Goal: Navigation & Orientation: Find specific page/section

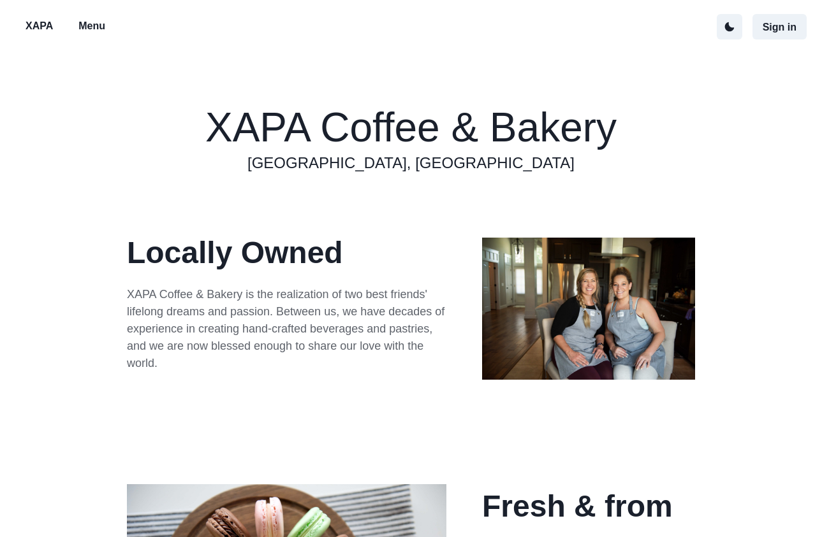
click at [107, 23] on button "Menu" at bounding box center [91, 26] width 47 height 27
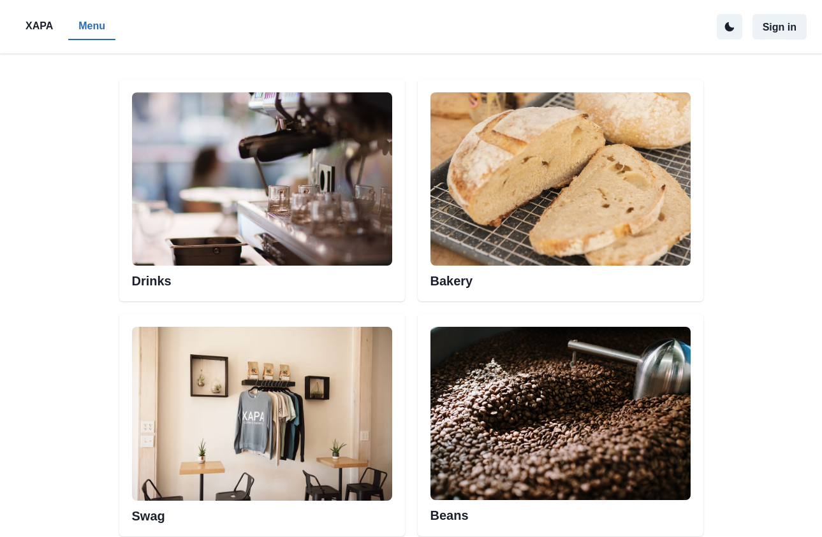
scroll to position [638, 0]
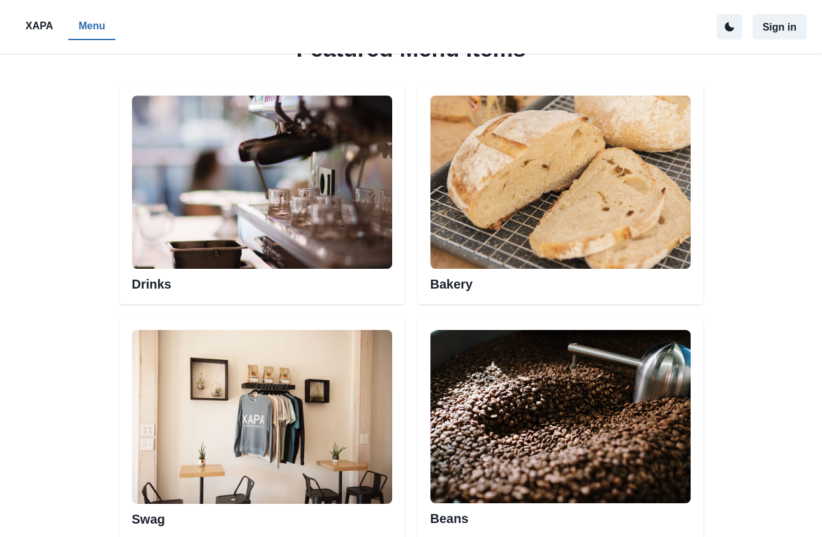
click at [486, 210] on img at bounding box center [560, 182] width 260 height 173
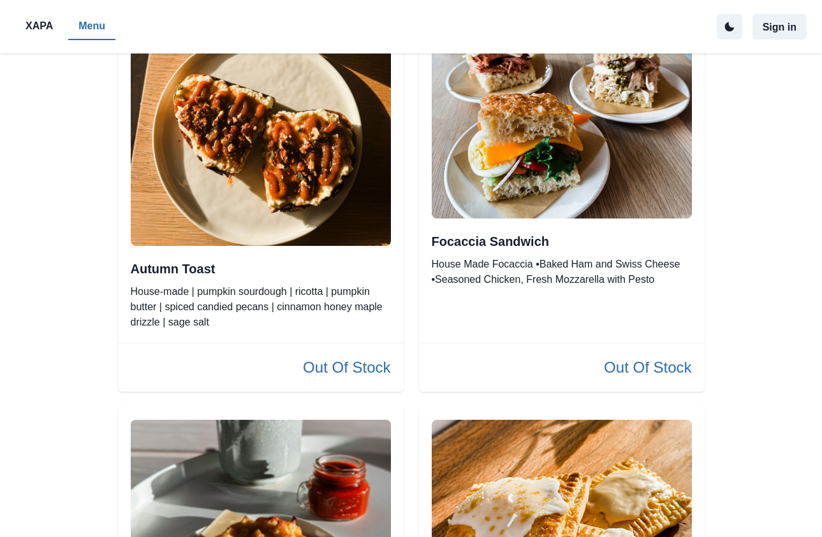
scroll to position [191, 0]
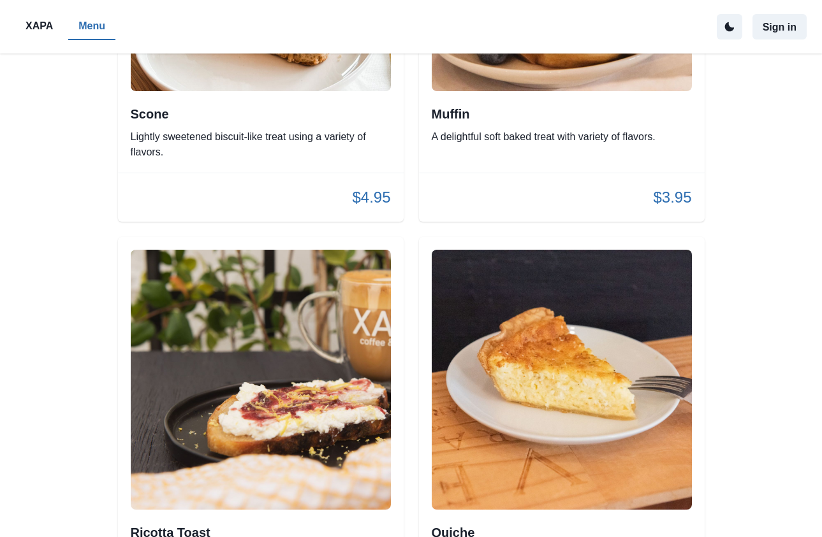
scroll to position [3081, 0]
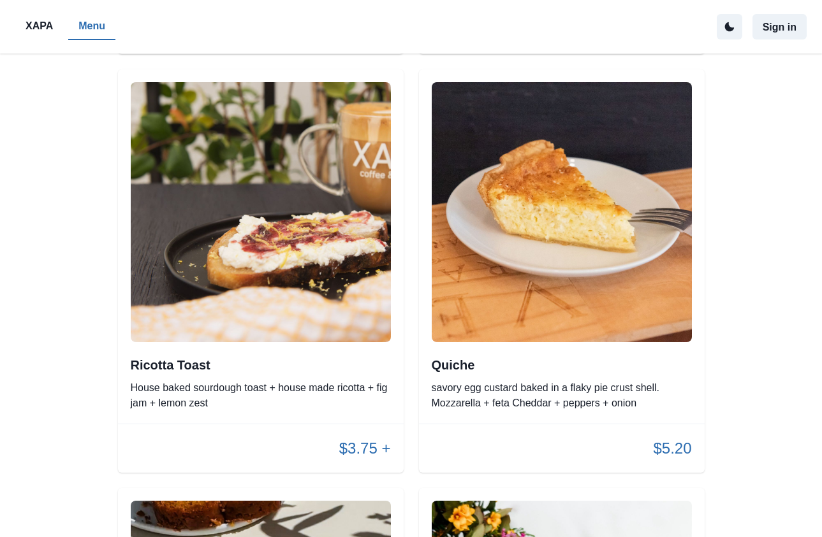
click at [576, 287] on img at bounding box center [562, 212] width 260 height 260
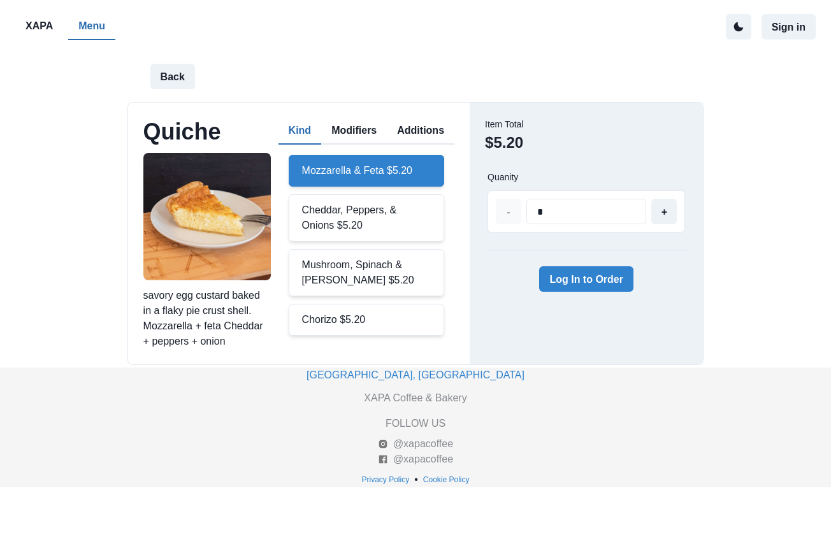
click at [90, 24] on p "Menu" at bounding box center [91, 25] width 27 height 15
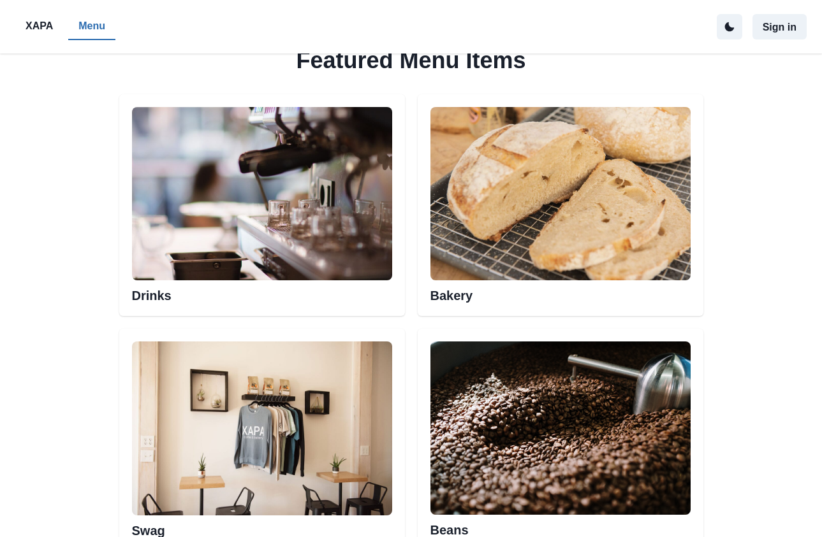
scroll to position [500, 0]
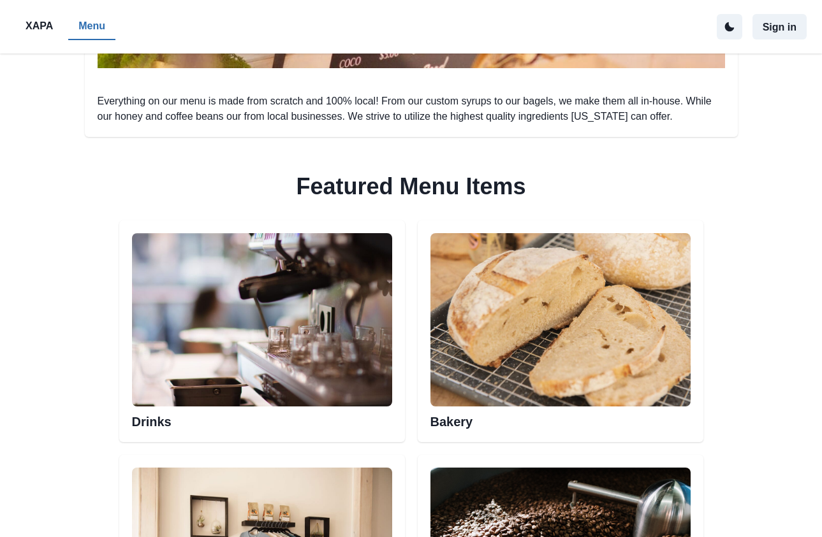
click at [507, 358] on img at bounding box center [560, 319] width 260 height 173
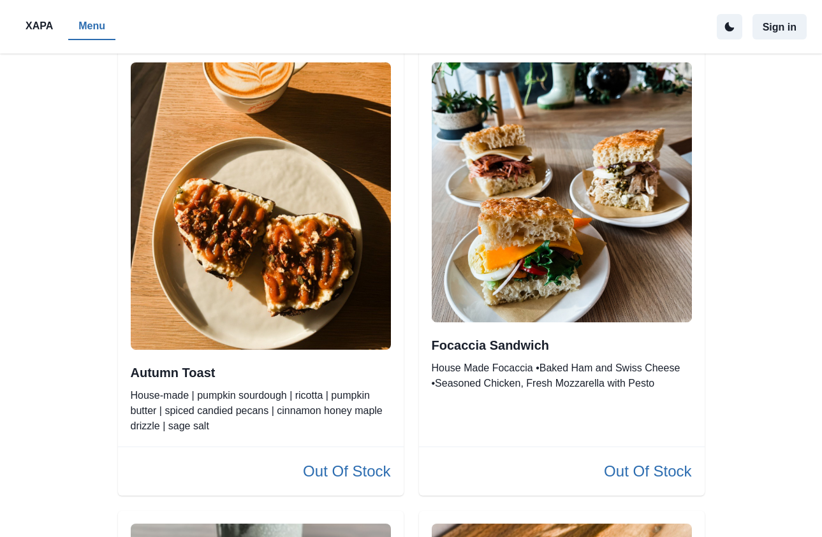
scroll to position [64, 0]
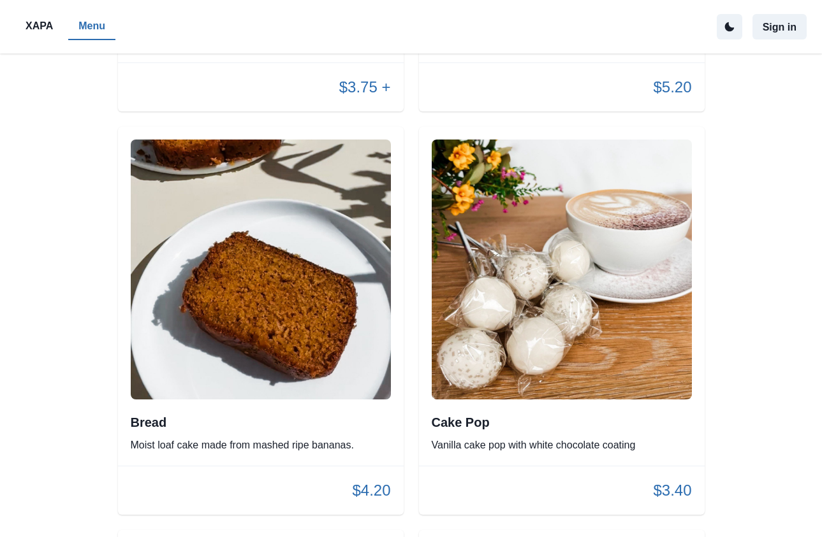
scroll to position [3124, 0]
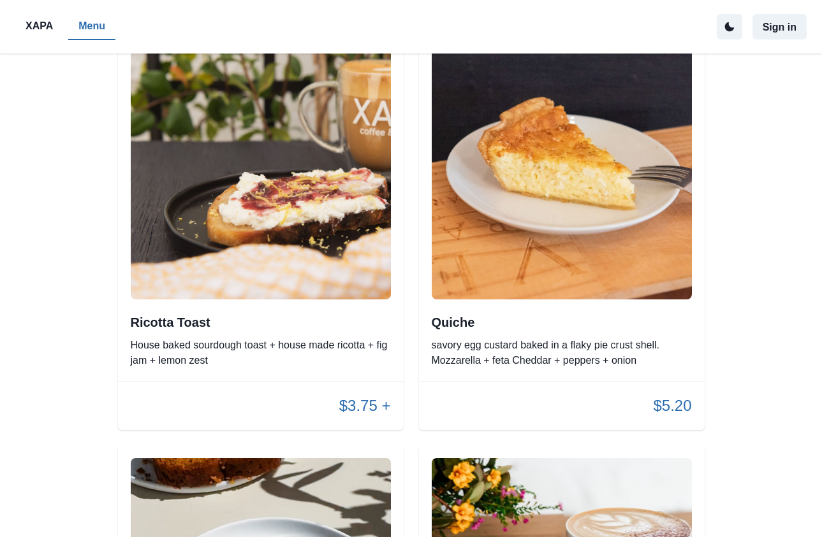
click at [595, 218] on img at bounding box center [562, 170] width 260 height 260
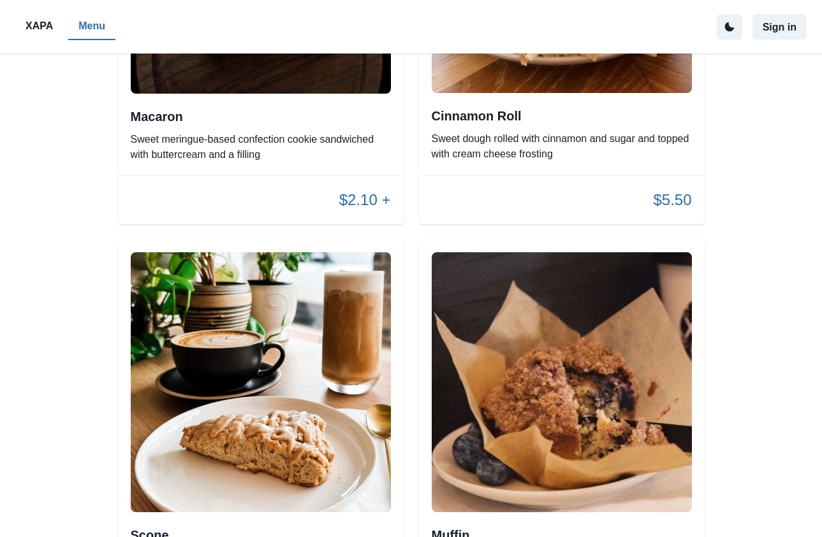
scroll to position [2486, 0]
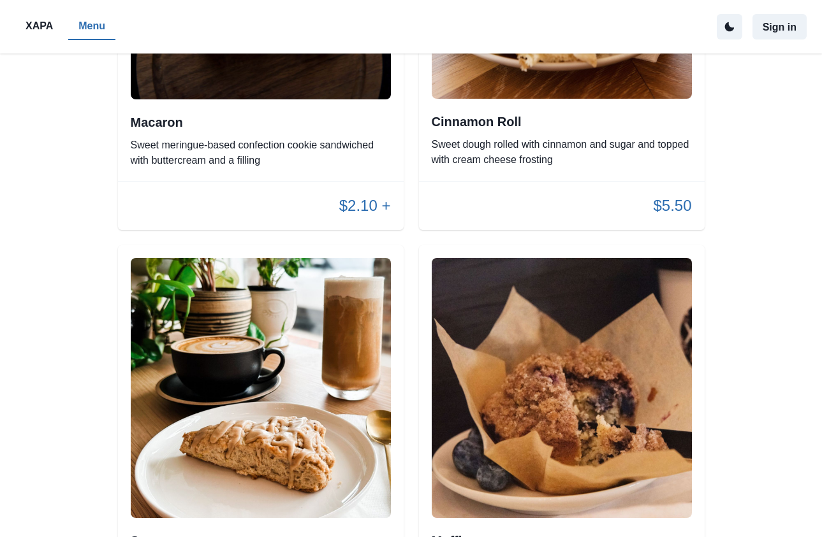
click at [509, 388] on img at bounding box center [562, 388] width 260 height 260
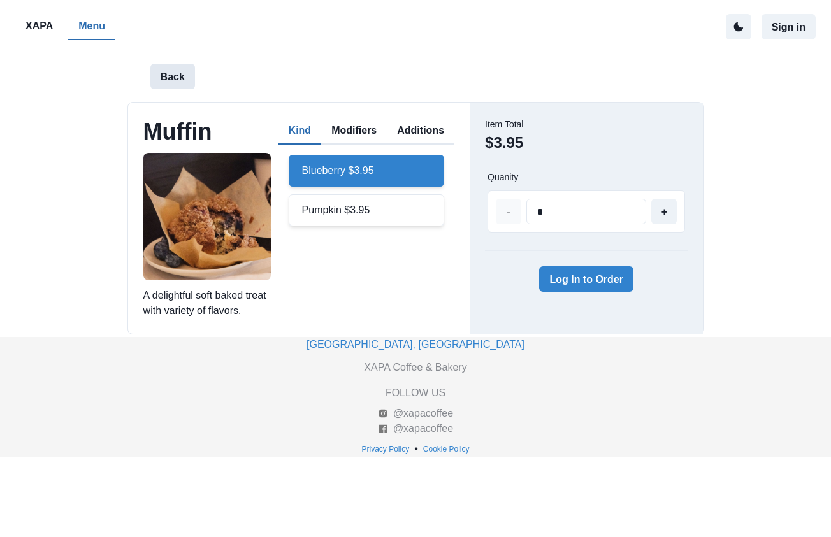
click at [187, 77] on button "Back" at bounding box center [172, 77] width 45 height 26
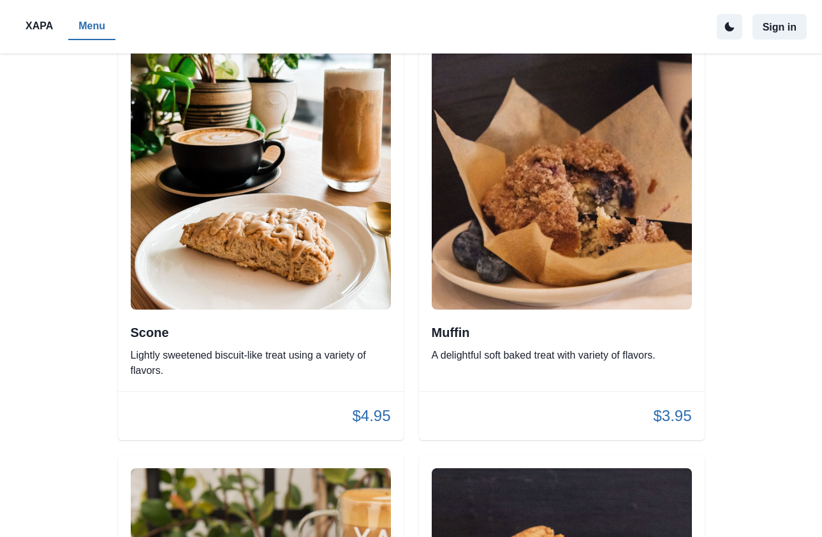
scroll to position [2699, 0]
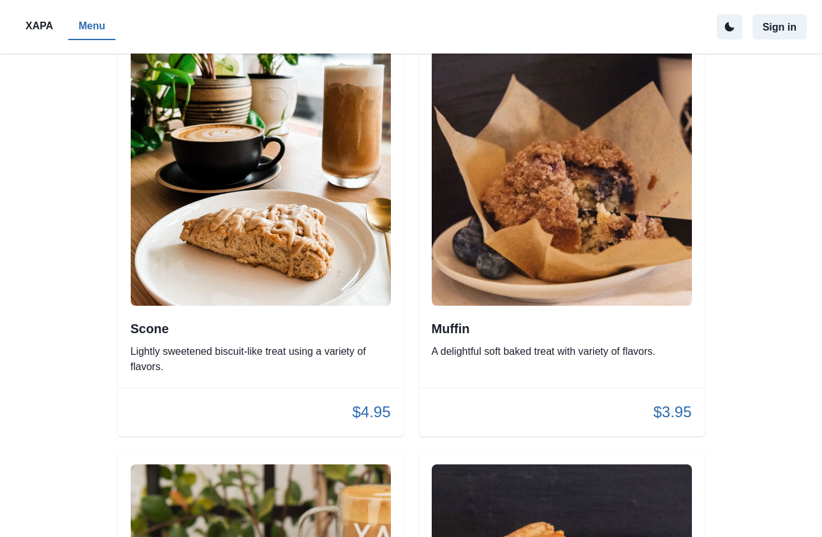
click at [337, 265] on img at bounding box center [261, 176] width 260 height 260
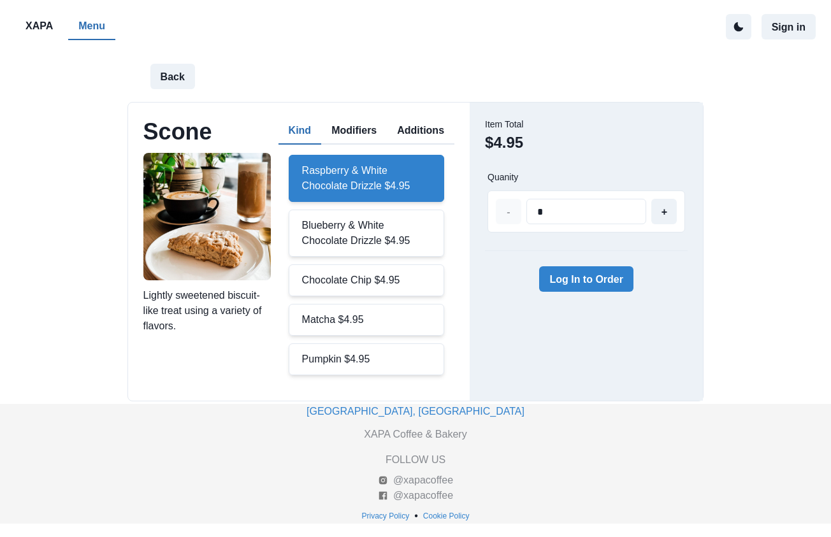
click at [41, 24] on p "XAPA" at bounding box center [39, 25] width 27 height 15
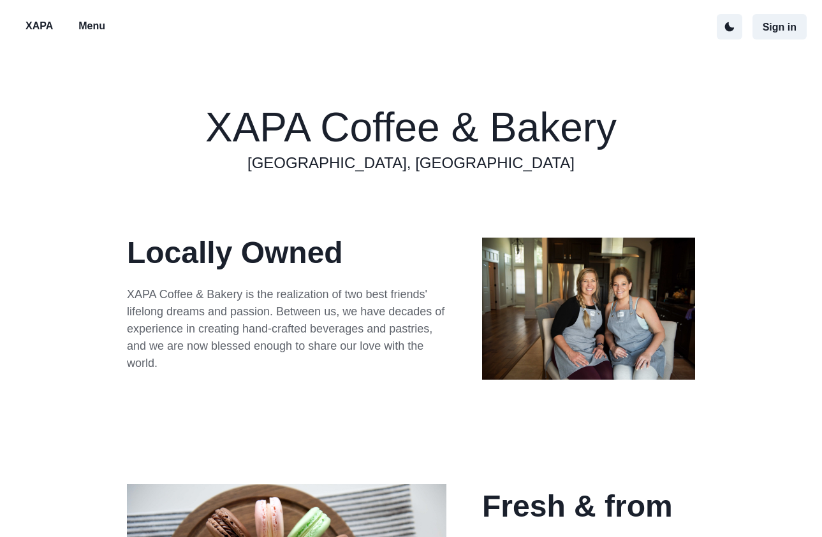
scroll to position [372, 0]
